Goal: Navigation & Orientation: Find specific page/section

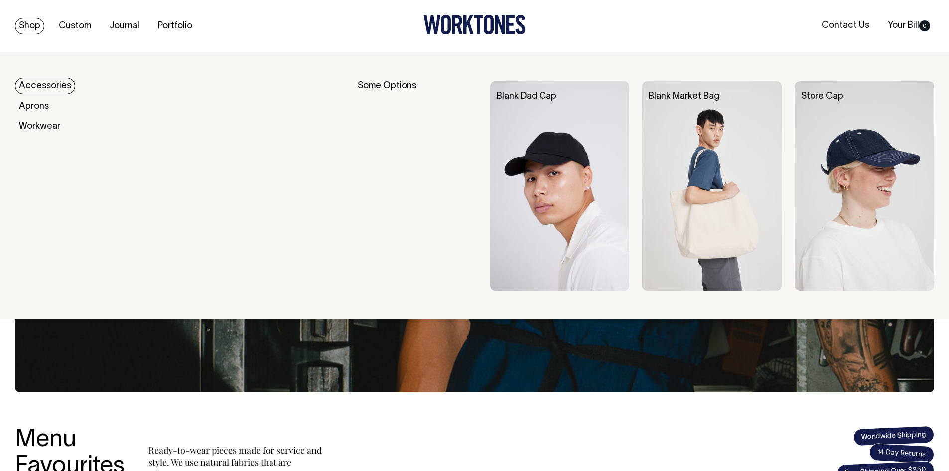
click at [37, 82] on link "Accessories" at bounding box center [45, 86] width 60 height 16
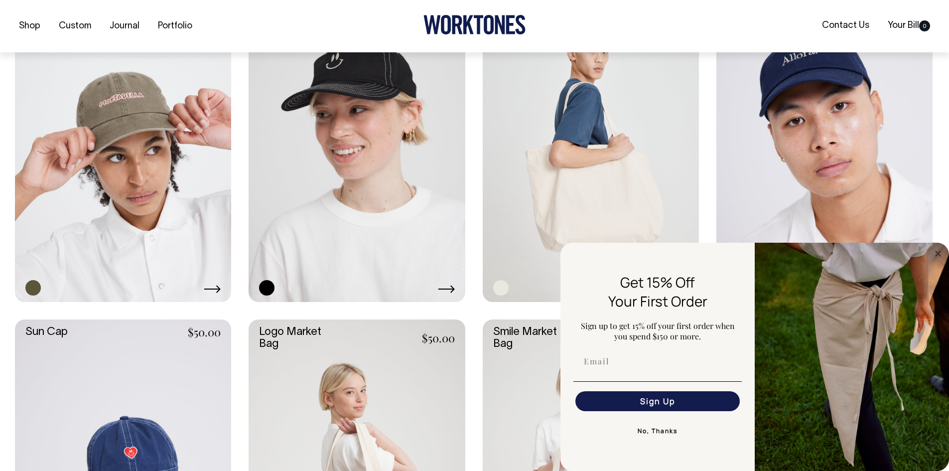
scroll to position [847, 0]
click at [937, 252] on circle "Close dialog" at bounding box center [938, 253] width 11 height 11
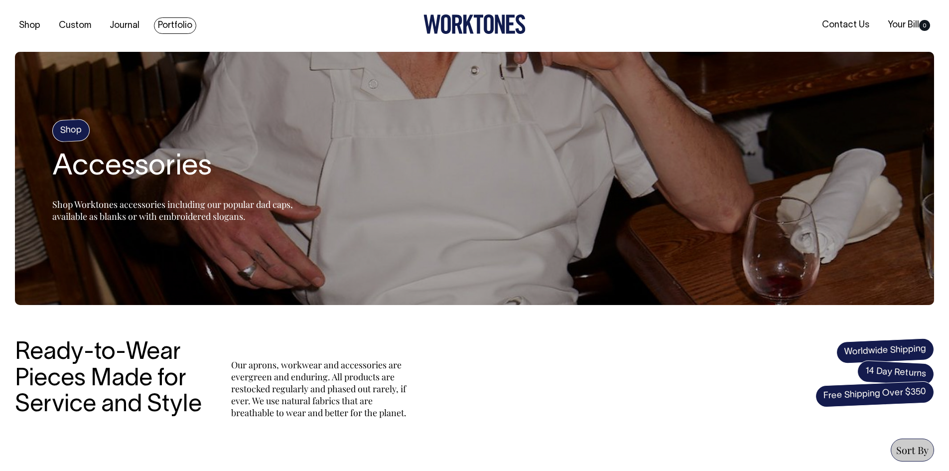
scroll to position [0, 0]
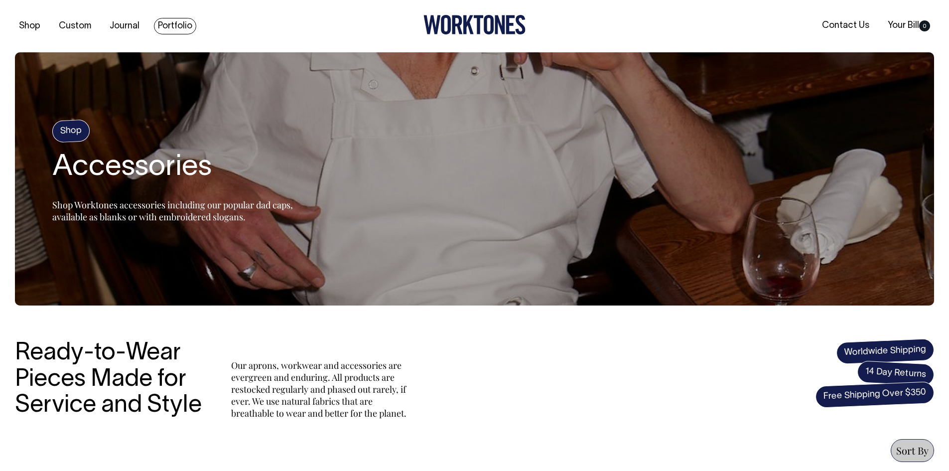
click at [173, 25] on link "Portfolio" at bounding box center [175, 26] width 42 height 16
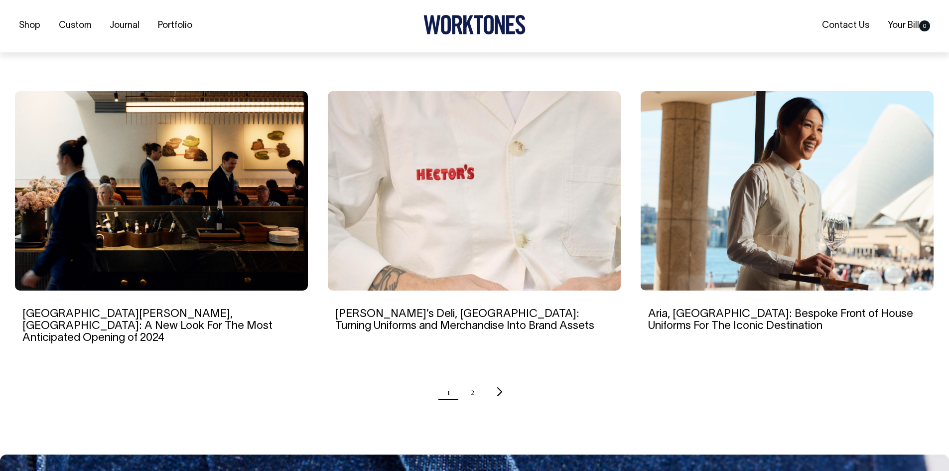
scroll to position [897, 0]
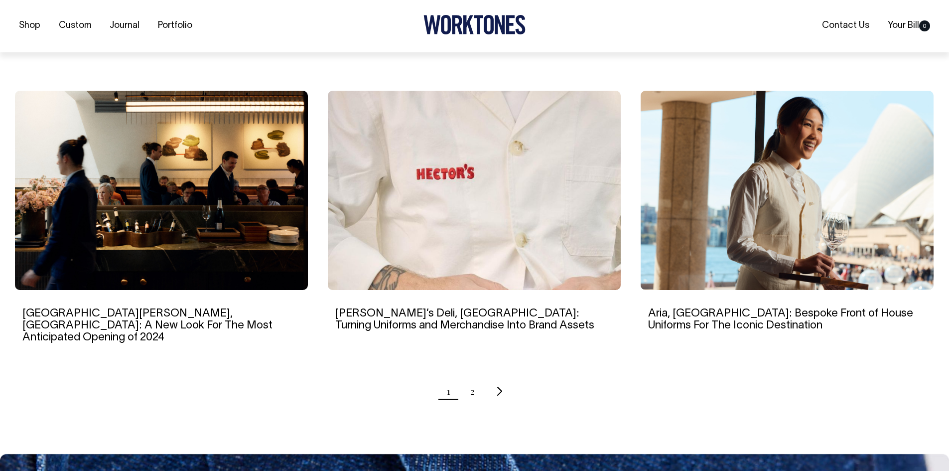
click at [475, 379] on ul "1 2" at bounding box center [475, 391] width 920 height 25
click at [473, 379] on link "2" at bounding box center [473, 391] width 4 height 25
